Goal: Task Accomplishment & Management: Use online tool/utility

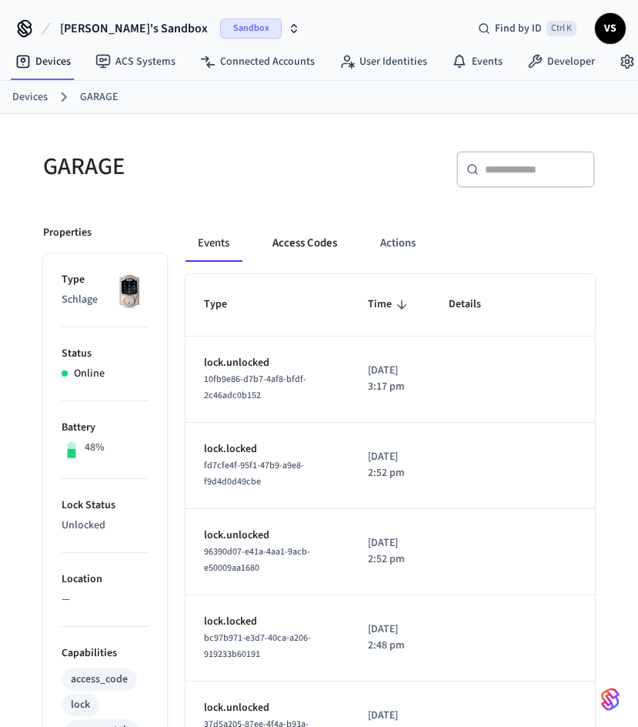
click at [310, 239] on button "Access Codes" at bounding box center [304, 243] width 89 height 37
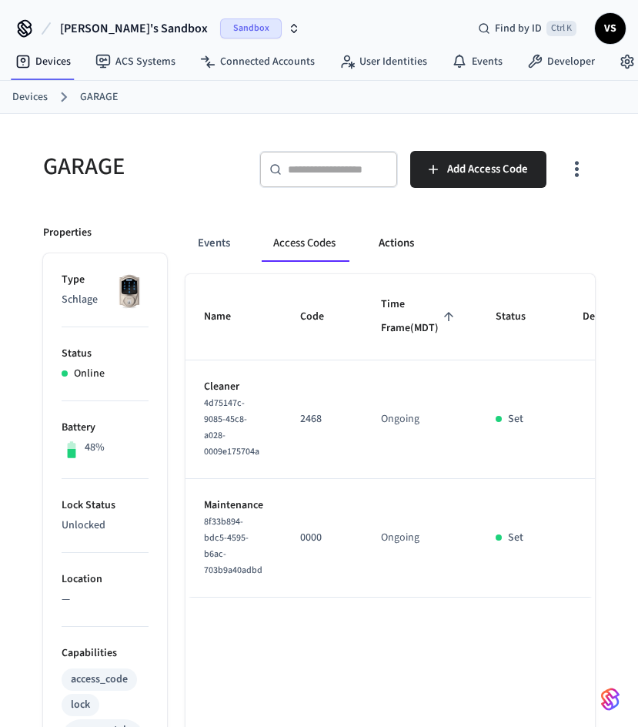
click at [406, 248] on button "Actions" at bounding box center [397, 243] width 60 height 37
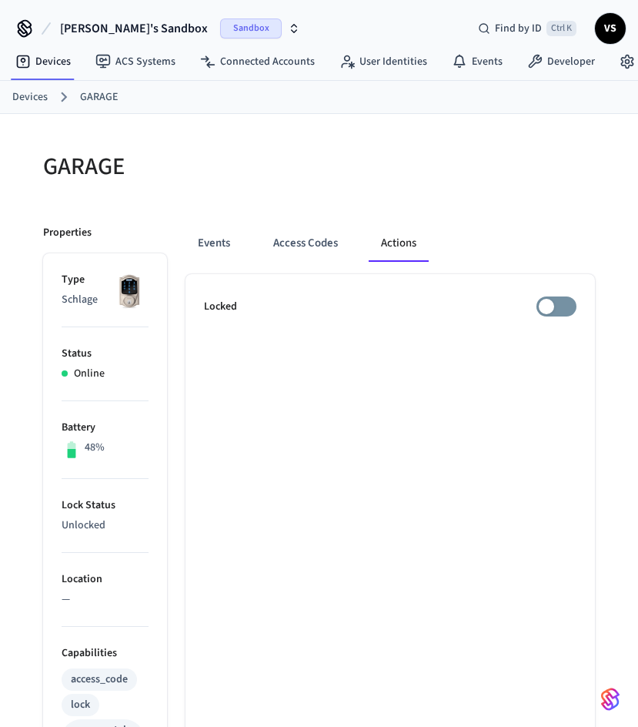
click at [16, 99] on link "Devices" at bounding box center [29, 97] width 35 height 16
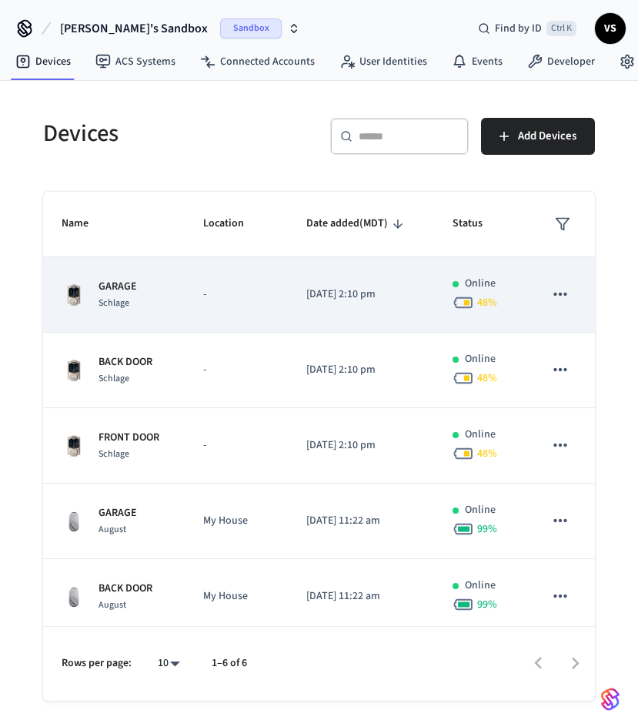
click at [125, 287] on p "GARAGE" at bounding box center [118, 287] width 39 height 16
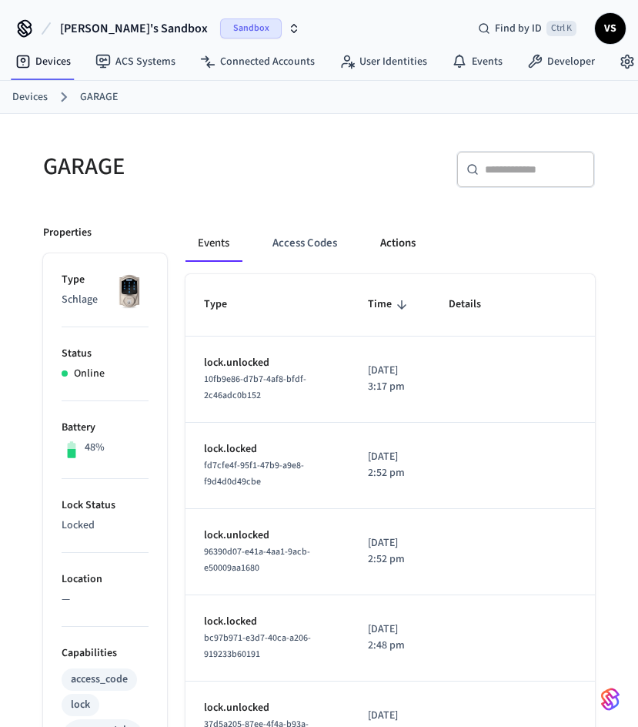
click at [393, 245] on button "Actions" at bounding box center [398, 243] width 60 height 37
